Goal: Task Accomplishment & Management: Use online tool/utility

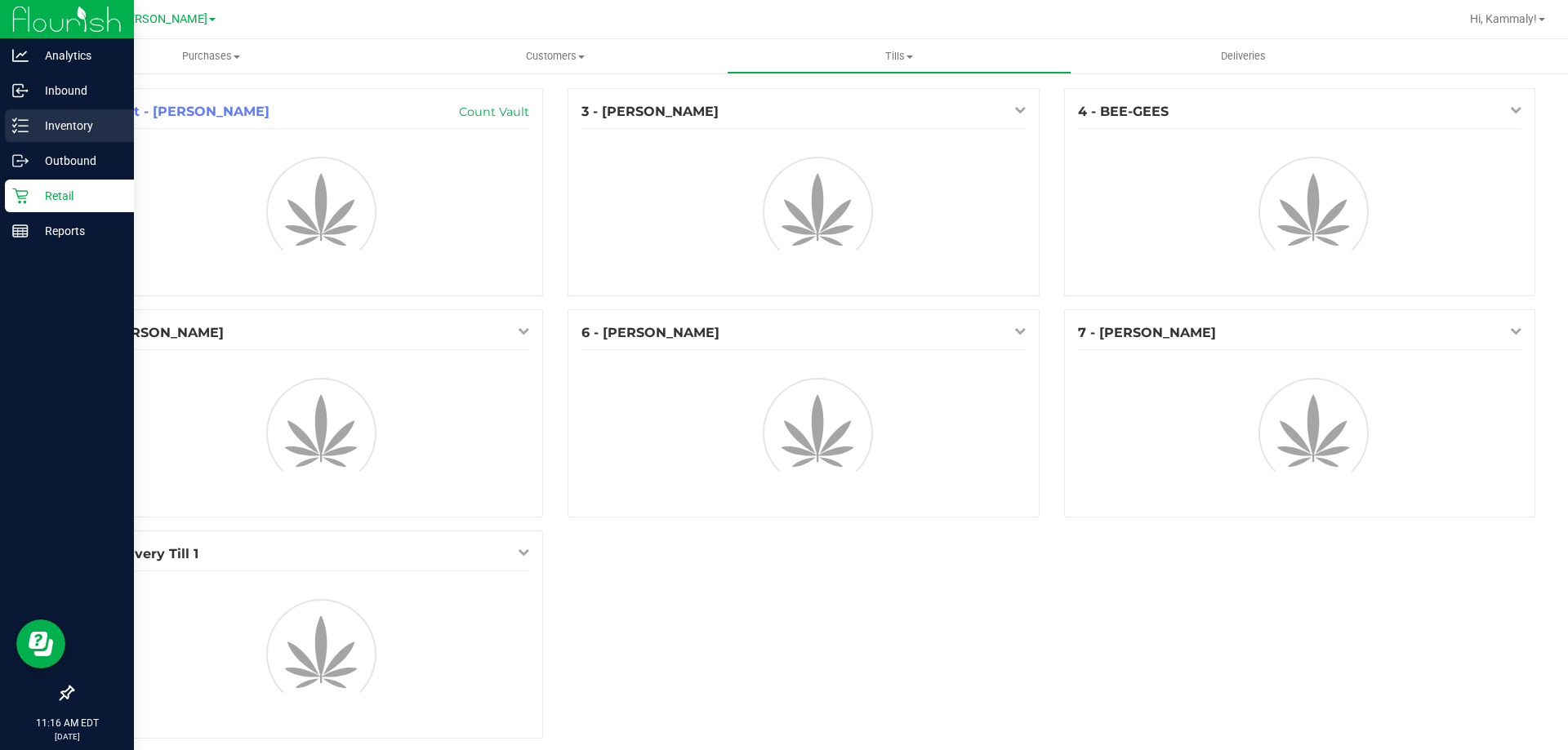
click at [21, 131] on line at bounding box center [23, 131] width 9 height 0
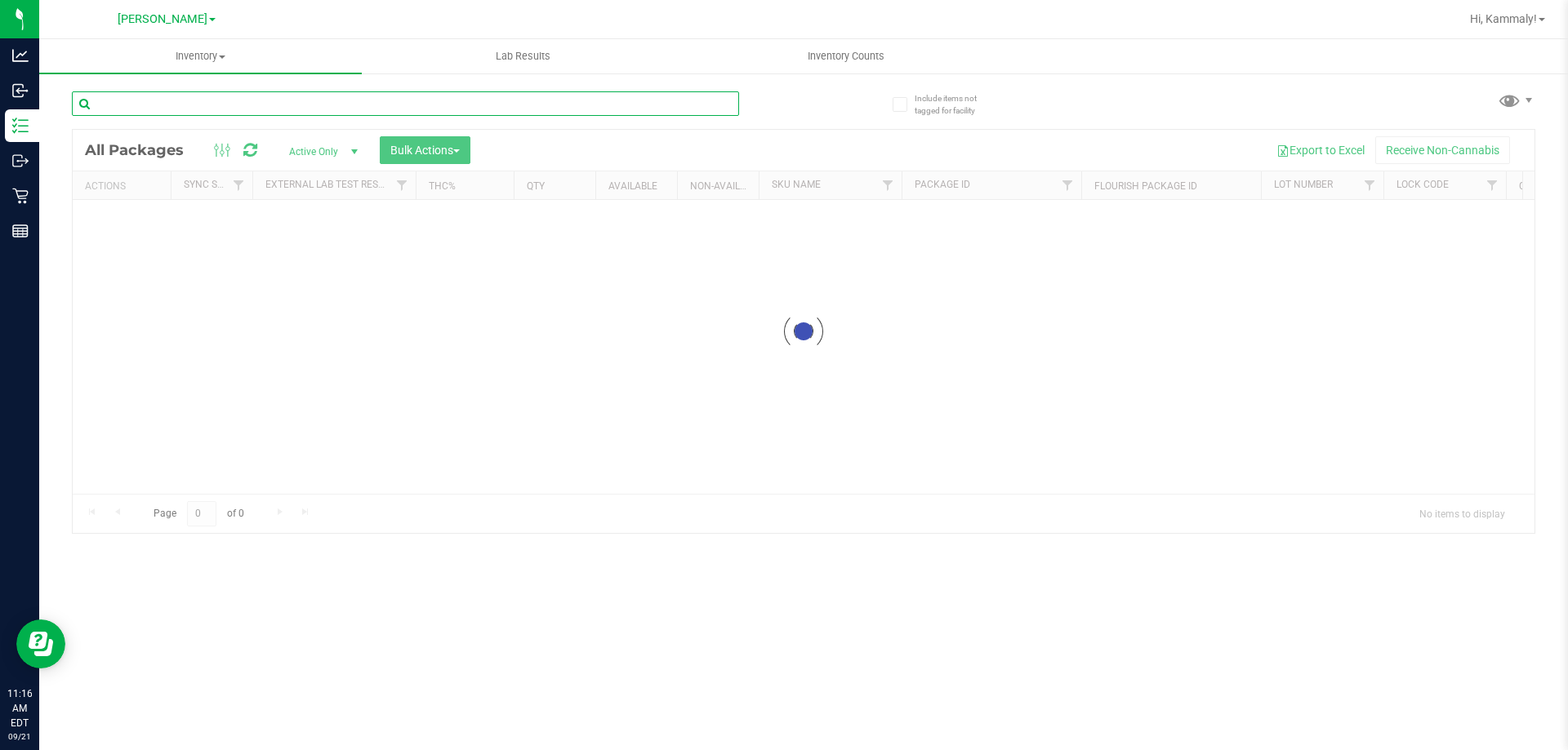
click at [188, 99] on div "Inventory All packages All inventory Waste log Create inventory Lab Results Inv…" at bounding box center [804, 394] width 1529 height 711
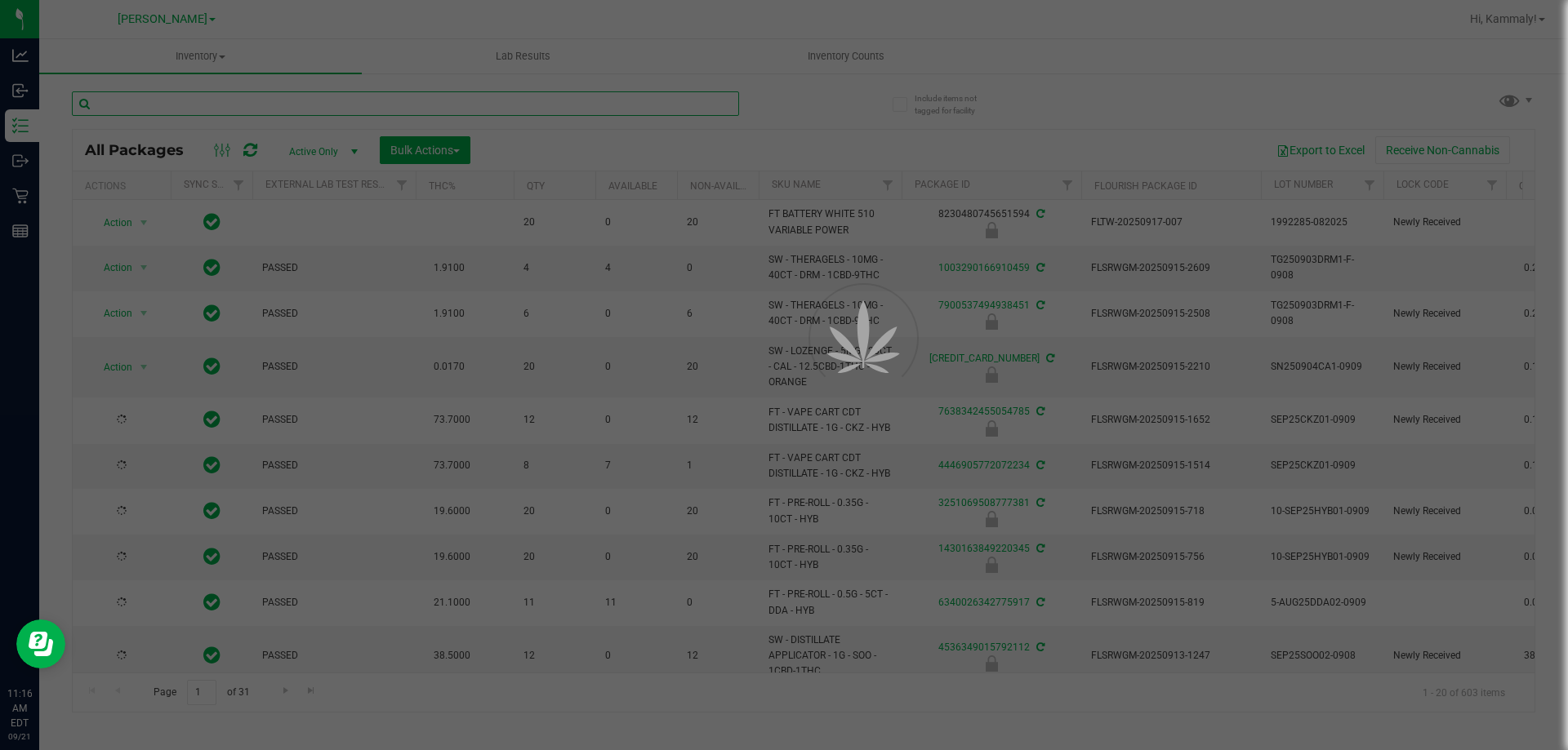
type input "[DATE]"
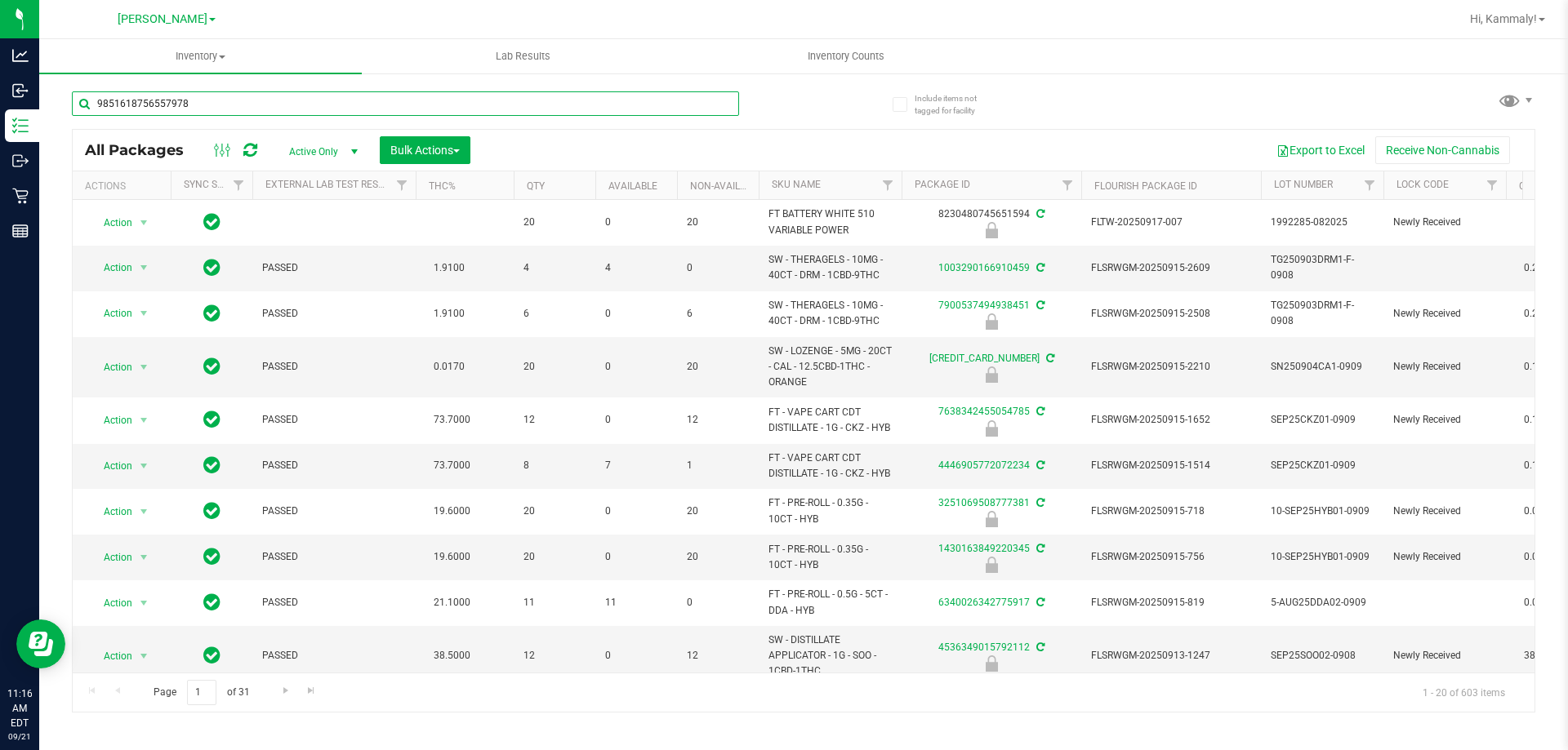
type input "9851618756557978"
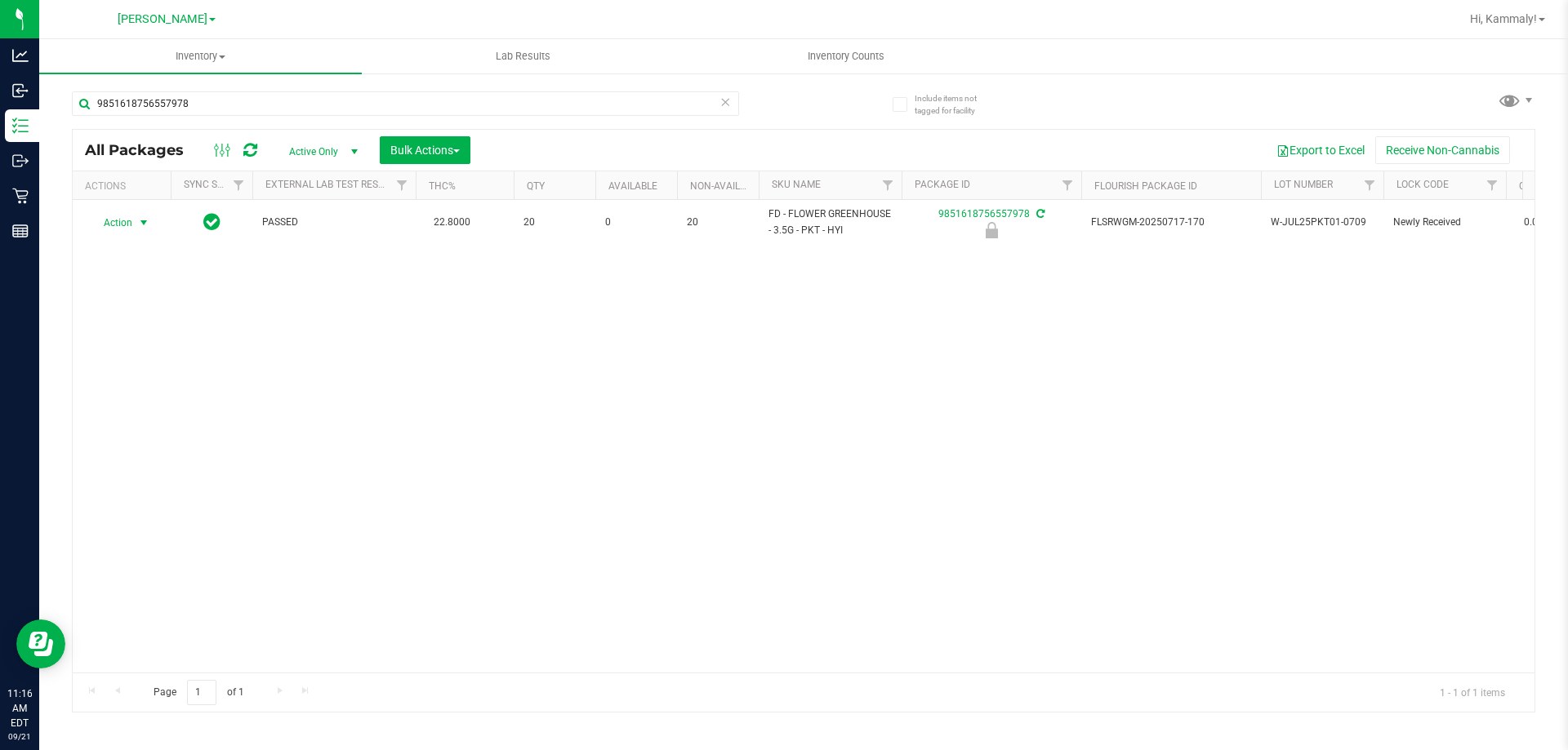
click at [118, 226] on span "Action" at bounding box center [111, 223] width 44 height 22
click at [123, 404] on li "Unlock package" at bounding box center [142, 417] width 105 height 24
